Goal: Task Accomplishment & Management: Manage account settings

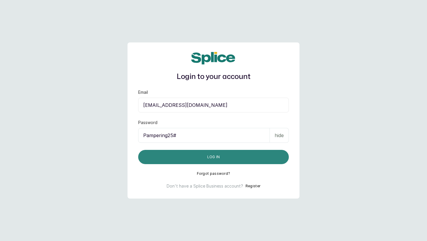
click at [205, 159] on button "Log in" at bounding box center [213, 157] width 151 height 14
click at [201, 160] on button "Log in" at bounding box center [213, 157] width 151 height 14
click at [253, 153] on button "Log in" at bounding box center [213, 157] width 151 height 14
click at [211, 158] on button "Log in" at bounding box center [213, 157] width 151 height 14
click at [211, 156] on button "Log in" at bounding box center [213, 157] width 151 height 14
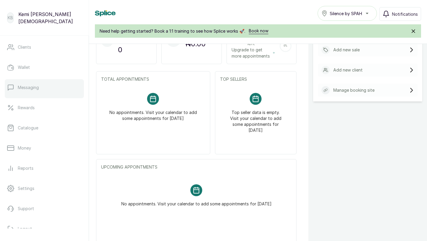
scroll to position [82, 0]
